Goal: Navigation & Orientation: Find specific page/section

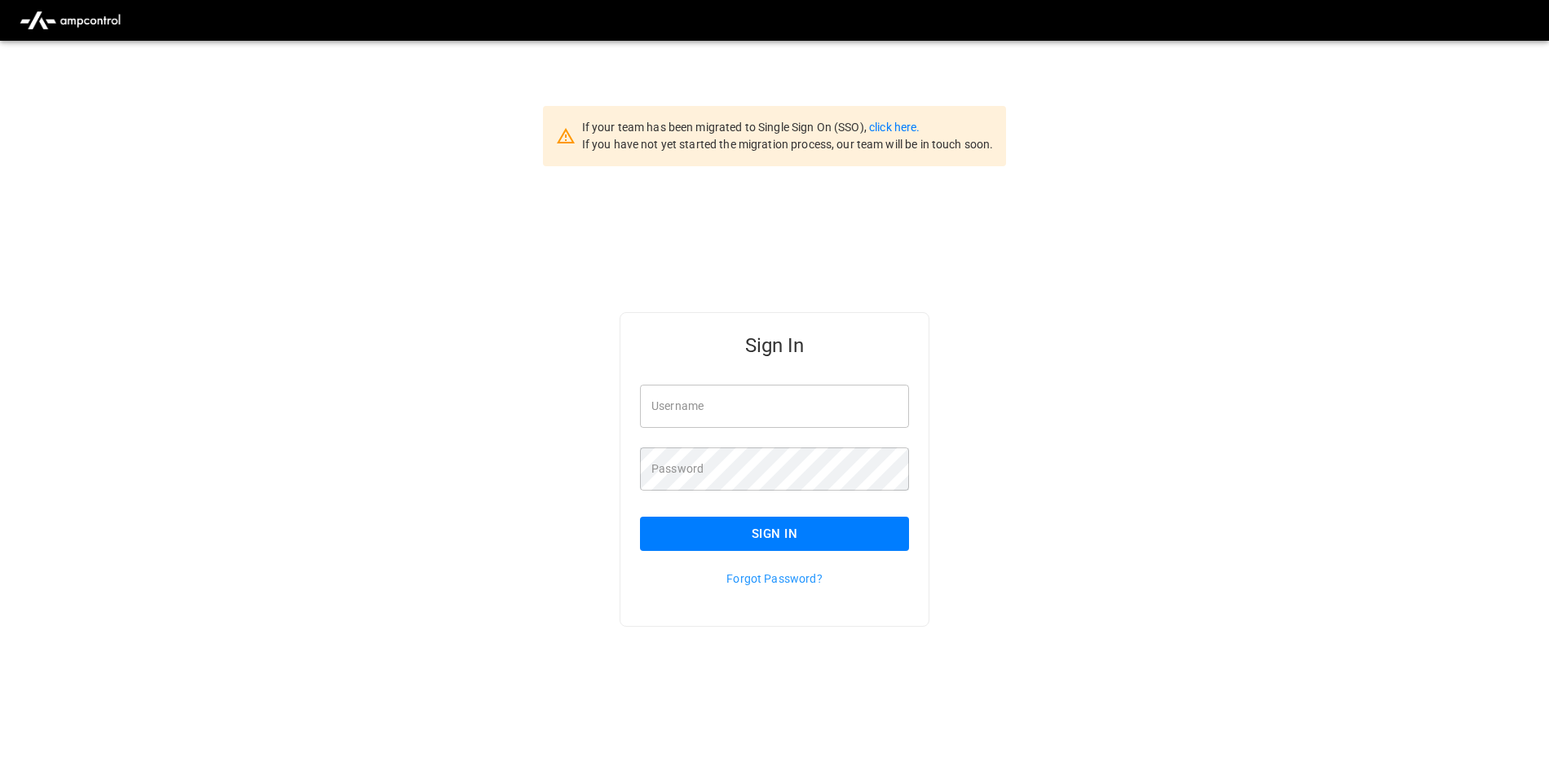
type input "**********"
click at [717, 539] on button "Sign In" at bounding box center [774, 534] width 269 height 34
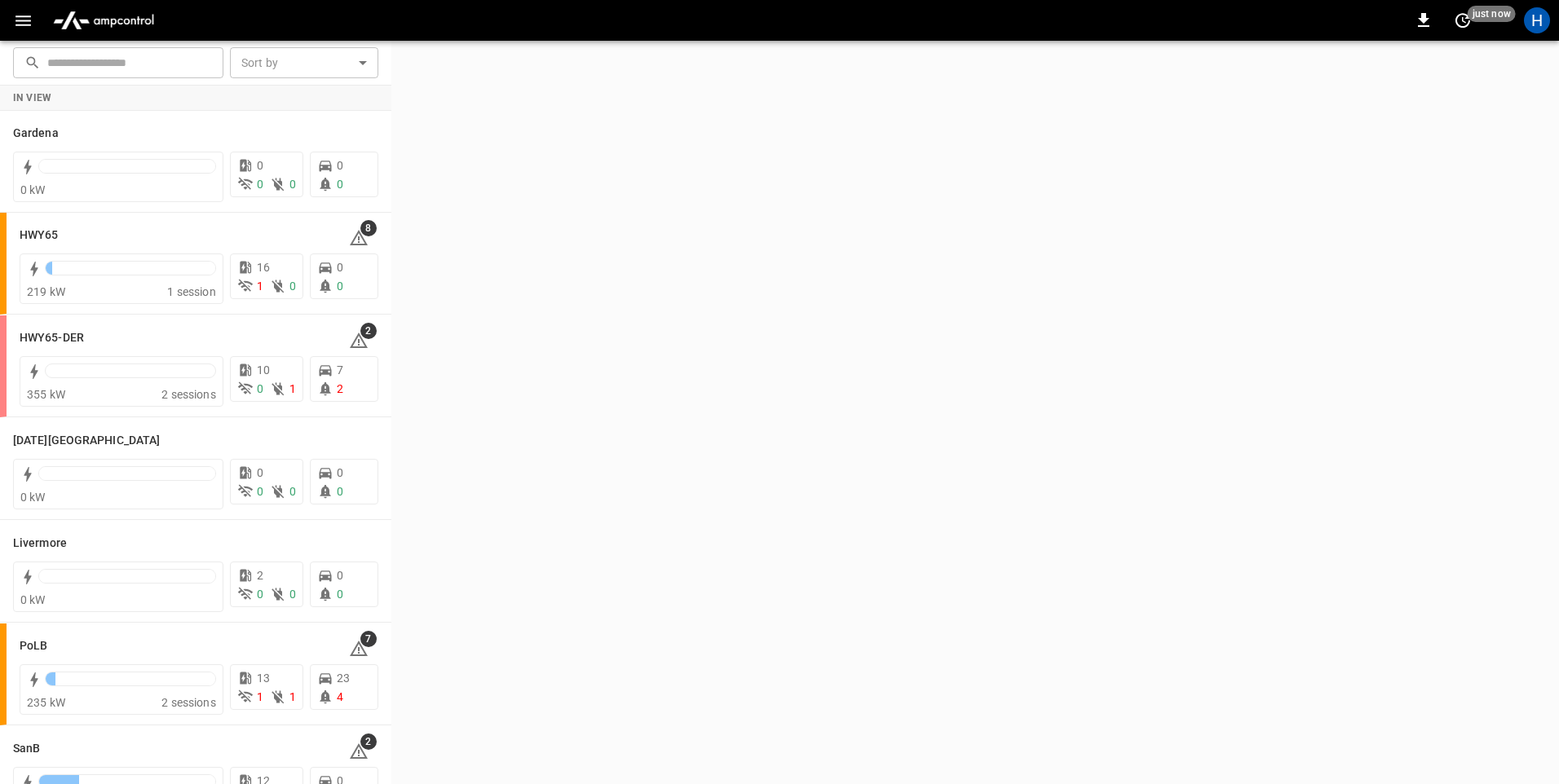
click at [34, 33] on button "button" at bounding box center [23, 20] width 33 height 30
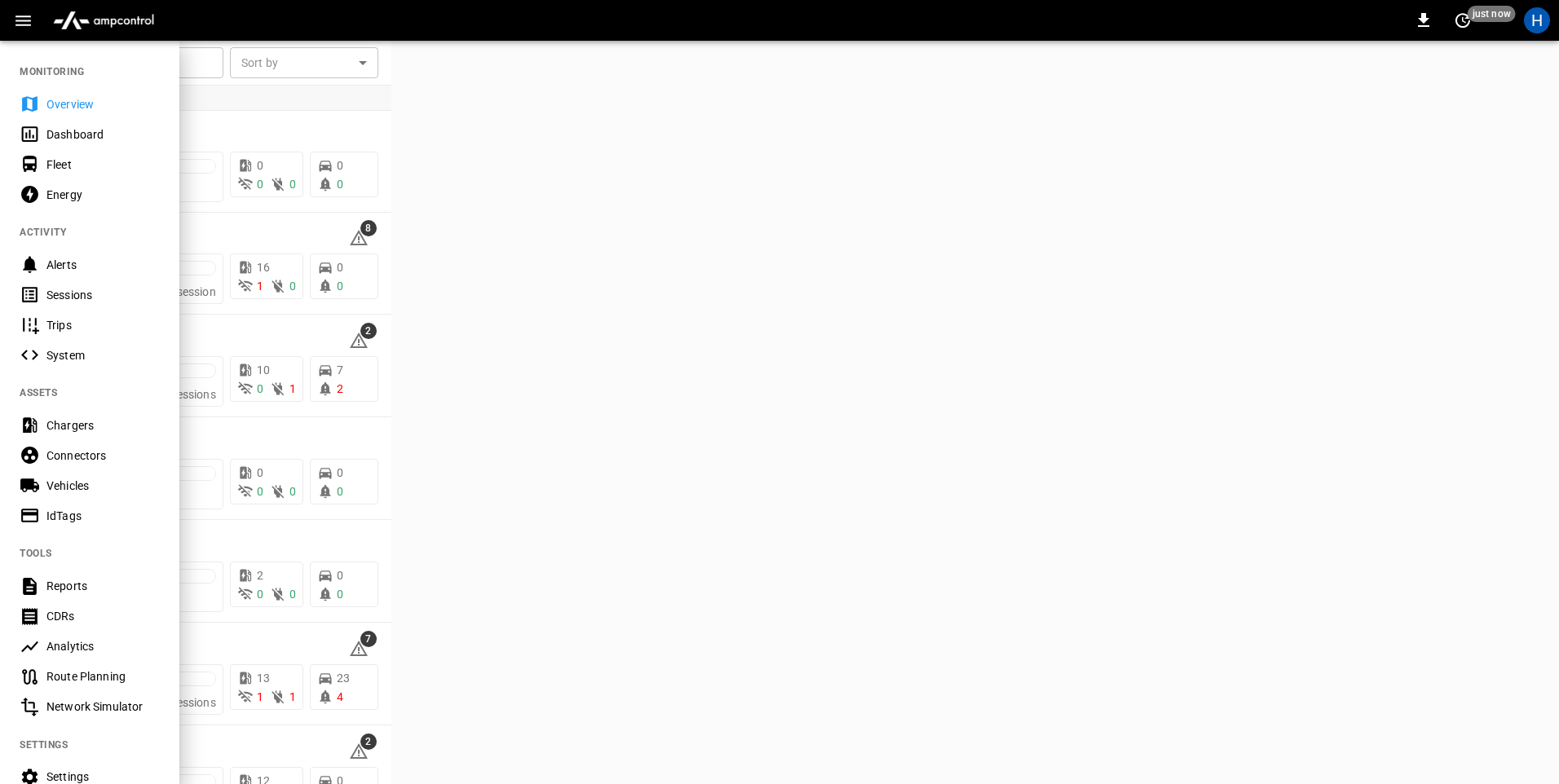
click at [79, 137] on div "Dashboard" at bounding box center [102, 135] width 113 height 16
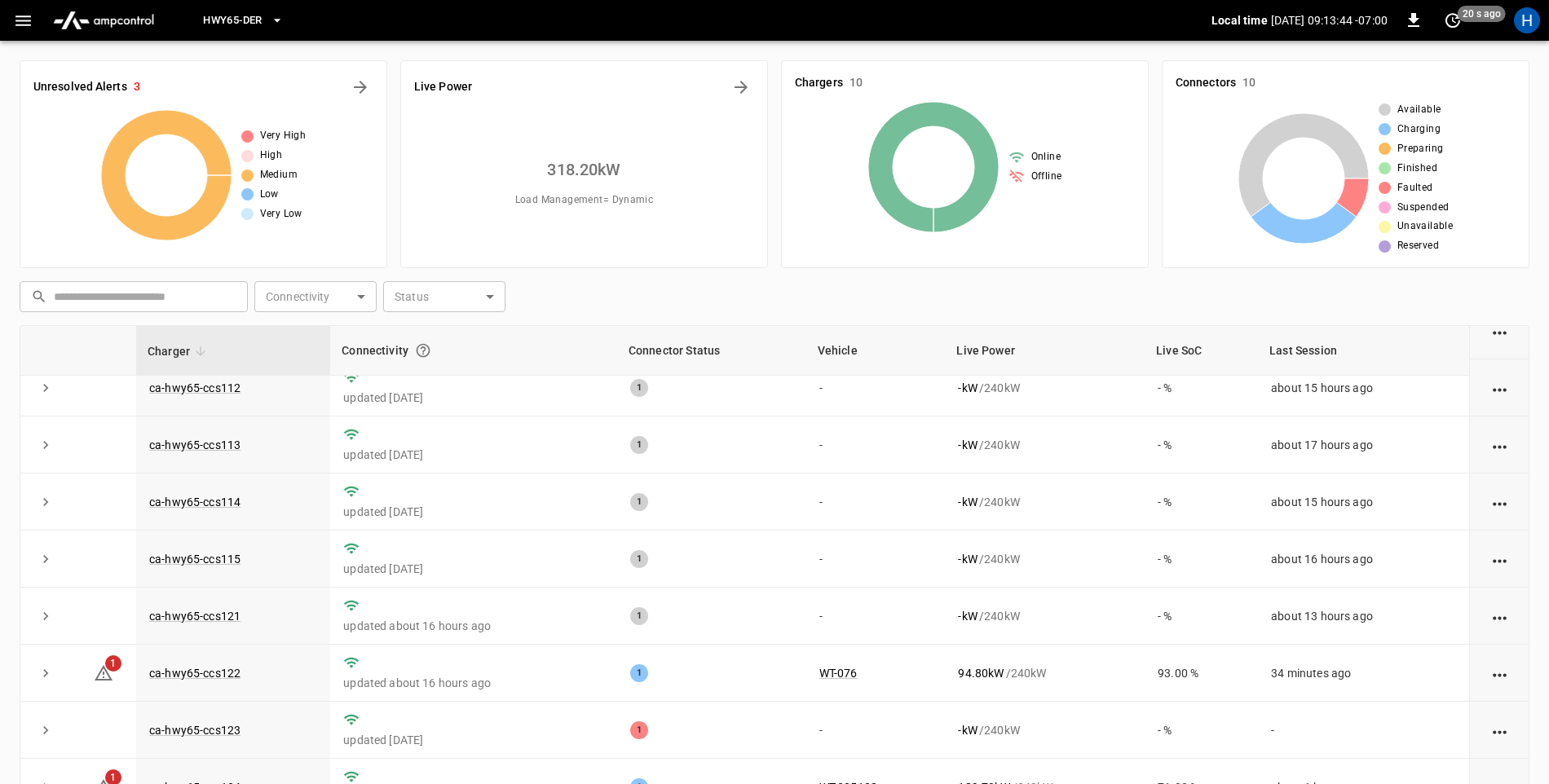
click at [22, 31] on button "button" at bounding box center [23, 20] width 33 height 30
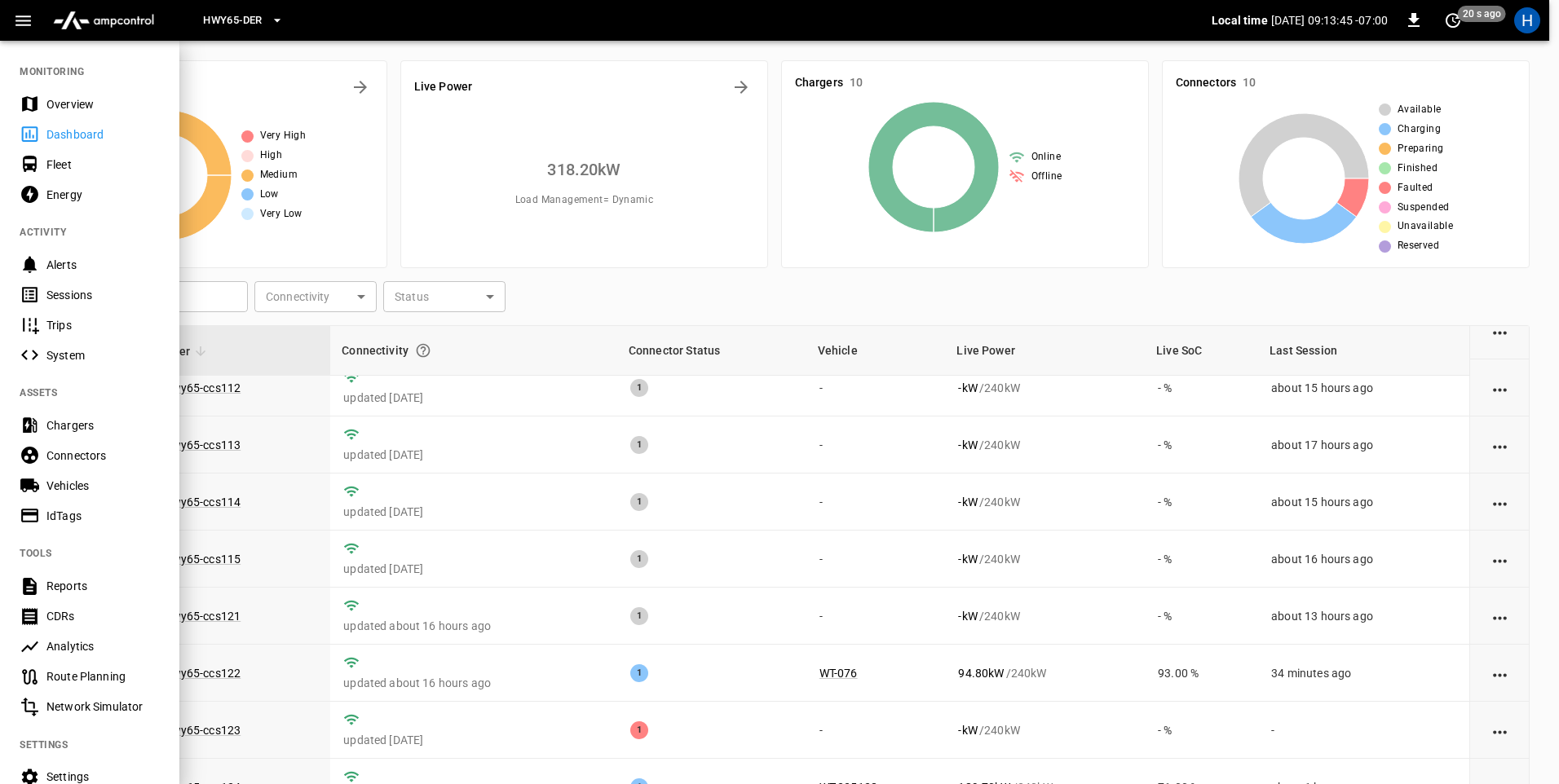
click at [107, 294] on div "Sessions" at bounding box center [102, 295] width 113 height 16
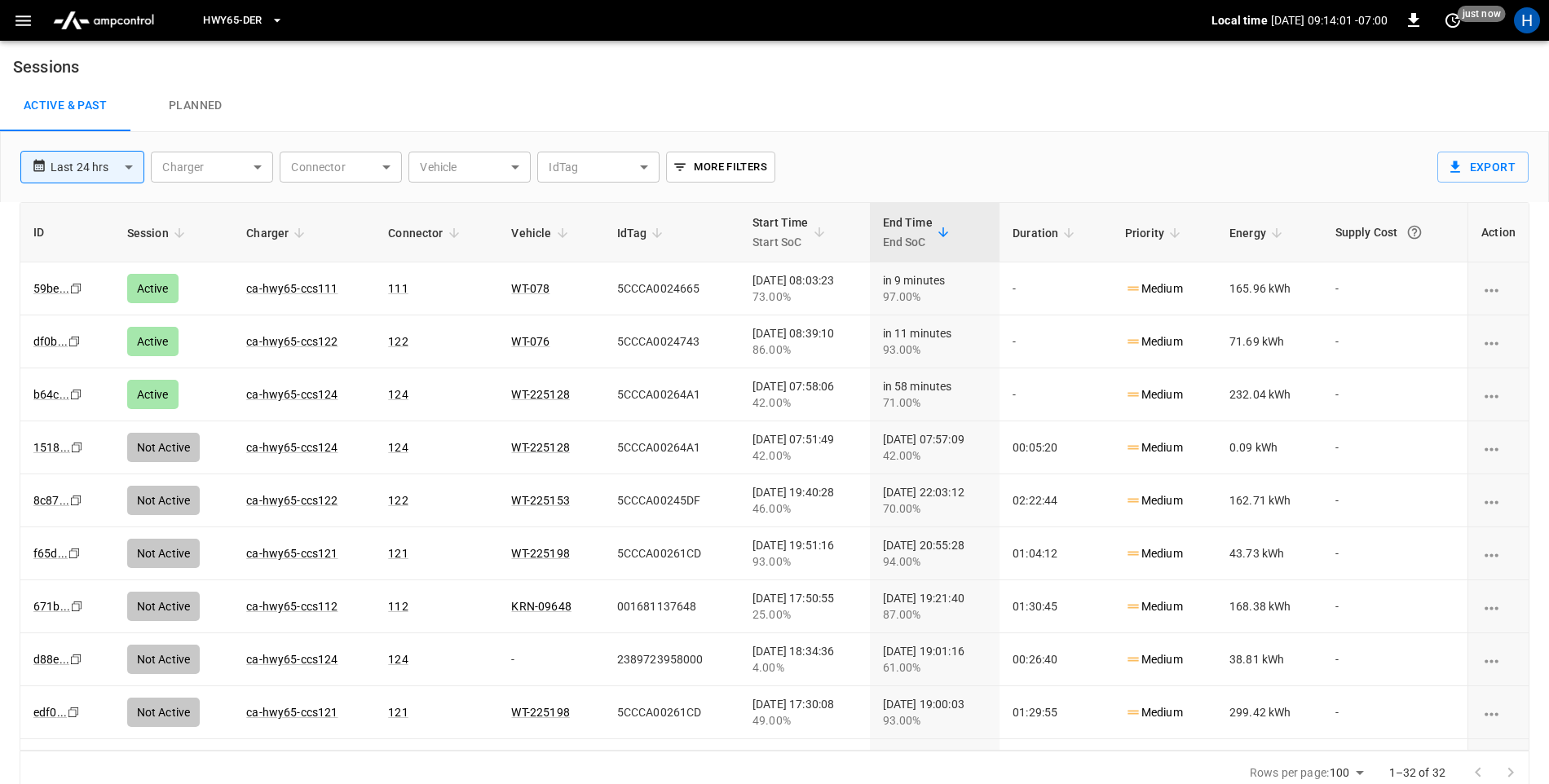
click at [30, 16] on icon "button" at bounding box center [23, 21] width 15 height 11
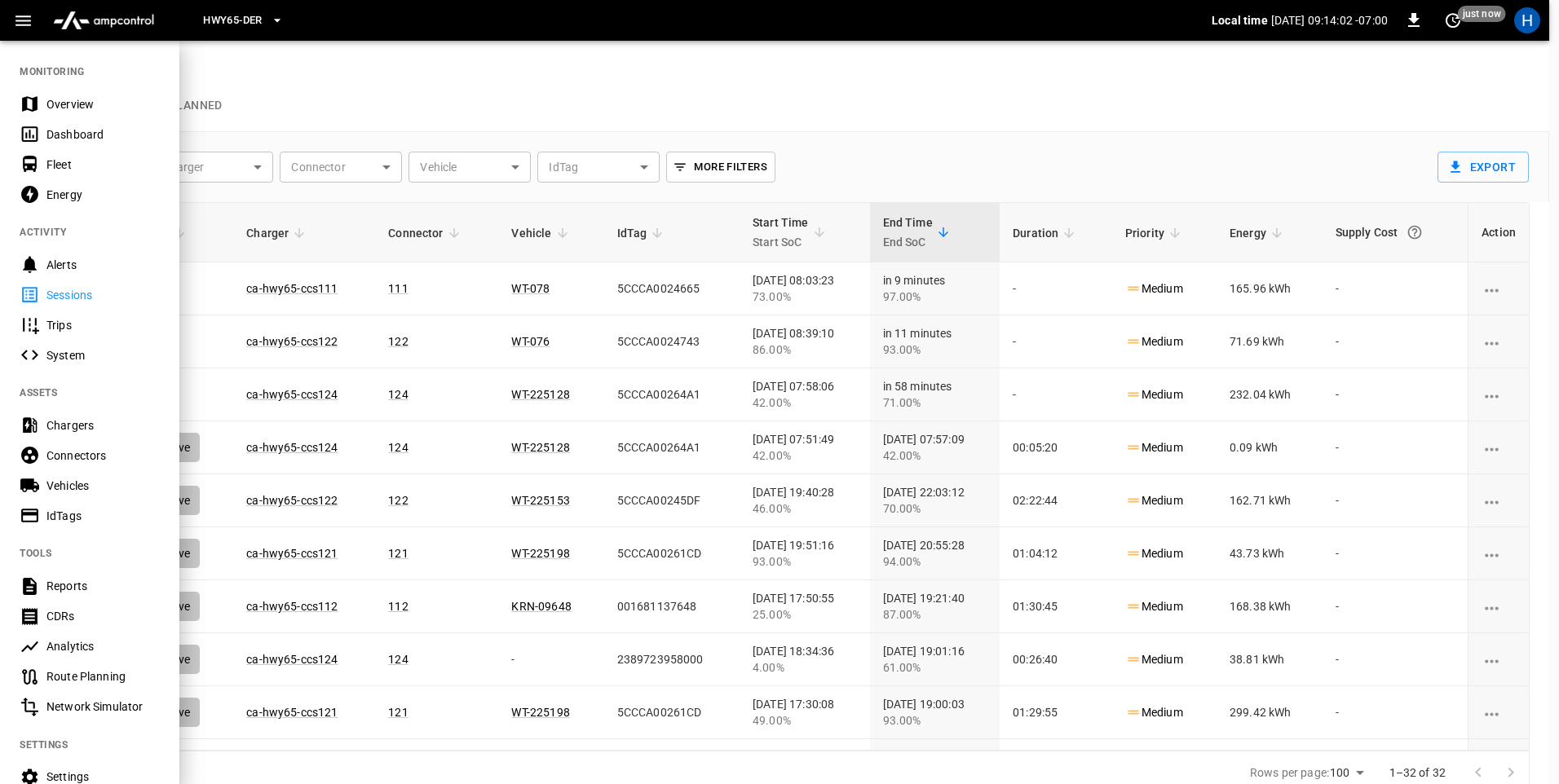
click at [97, 128] on div "Dashboard" at bounding box center [102, 135] width 113 height 16
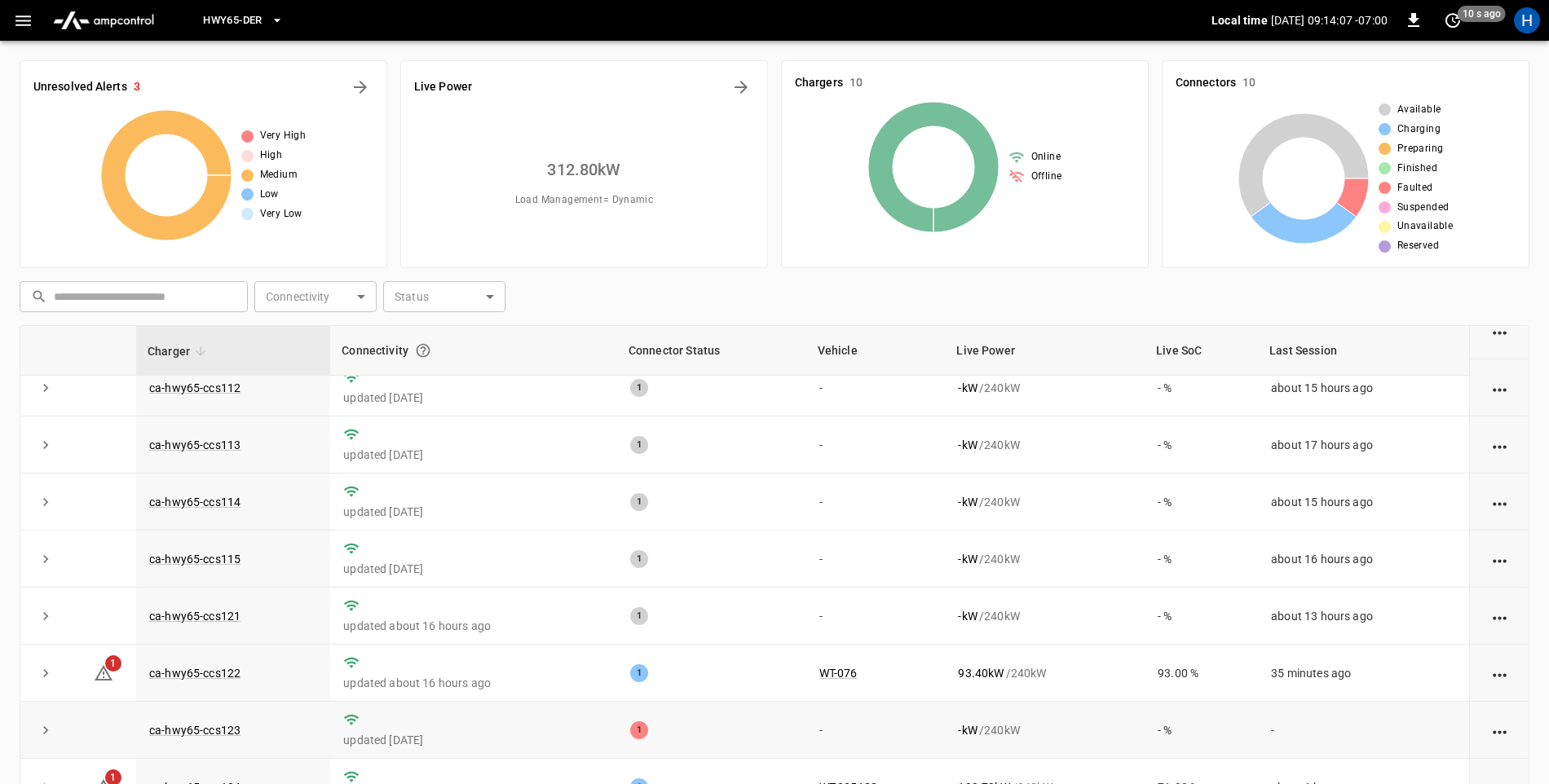
scroll to position [153, 0]
